Goal: Information Seeking & Learning: Learn about a topic

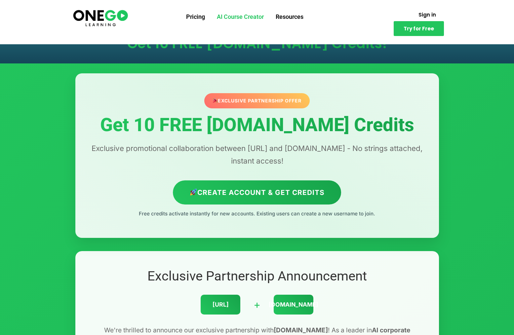
click at [246, 15] on link "AI Course Creator" at bounding box center [240, 16] width 59 height 17
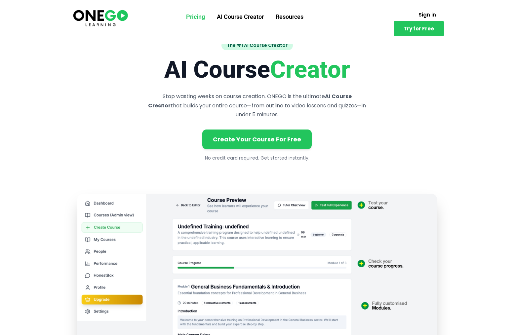
click at [196, 17] on link "Pricing" at bounding box center [195, 16] width 31 height 17
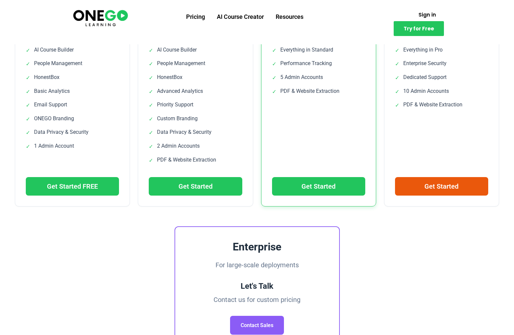
scroll to position [463, 0]
